Goal: Navigation & Orientation: Find specific page/section

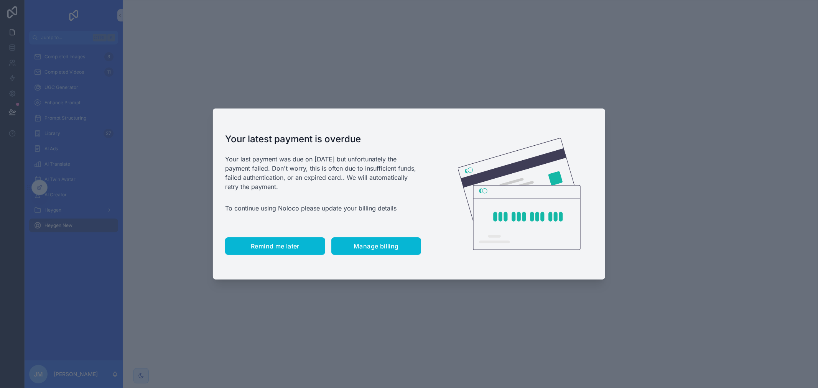
drag, startPoint x: 305, startPoint y: 246, endPoint x: 281, endPoint y: 241, distance: 24.7
click at [281, 241] on button "Remind me later" at bounding box center [275, 247] width 100 height 18
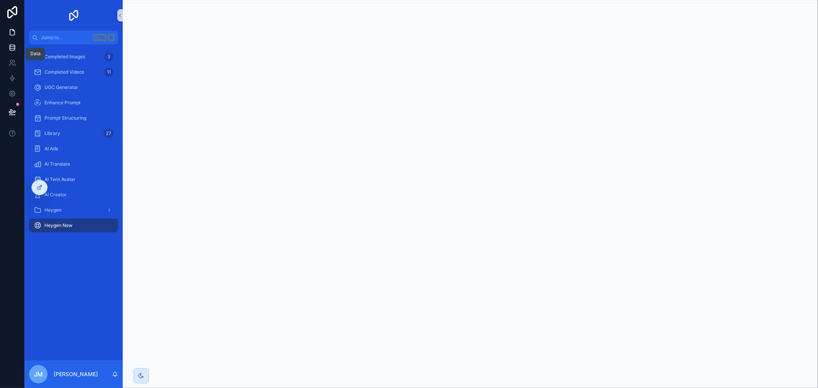
click at [16, 52] on link at bounding box center [12, 47] width 24 height 15
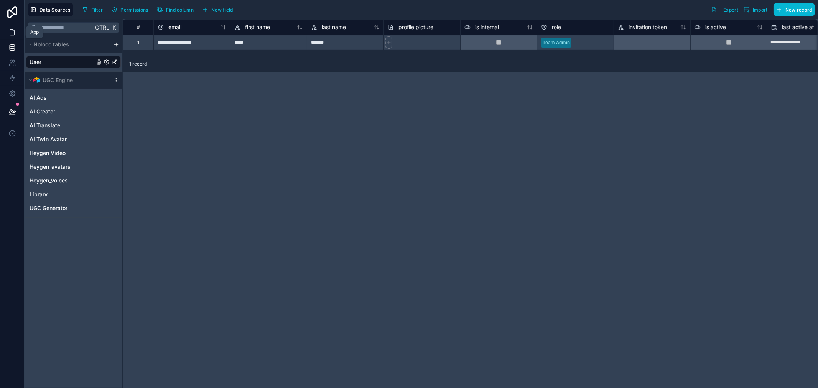
click at [13, 31] on icon at bounding box center [12, 32] width 8 height 8
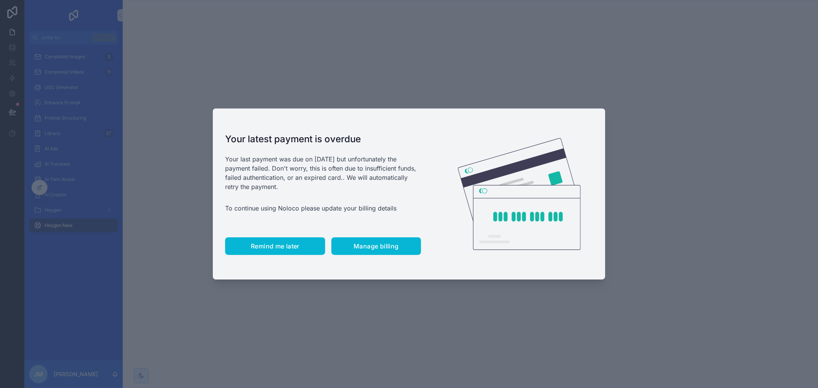
click at [276, 240] on button "Remind me later" at bounding box center [275, 247] width 100 height 18
